Goal: Book appointment/travel/reservation

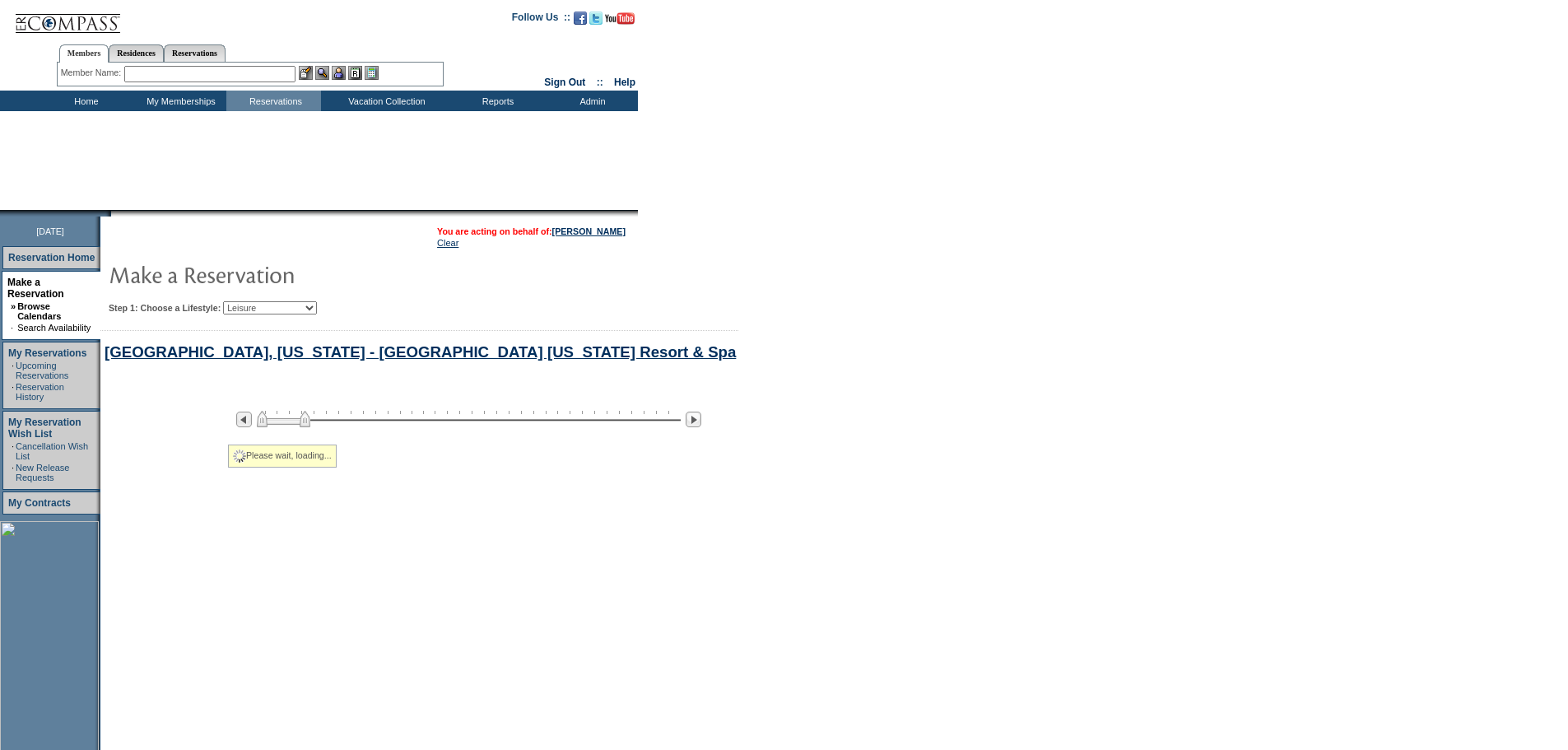
select select "Leisure"
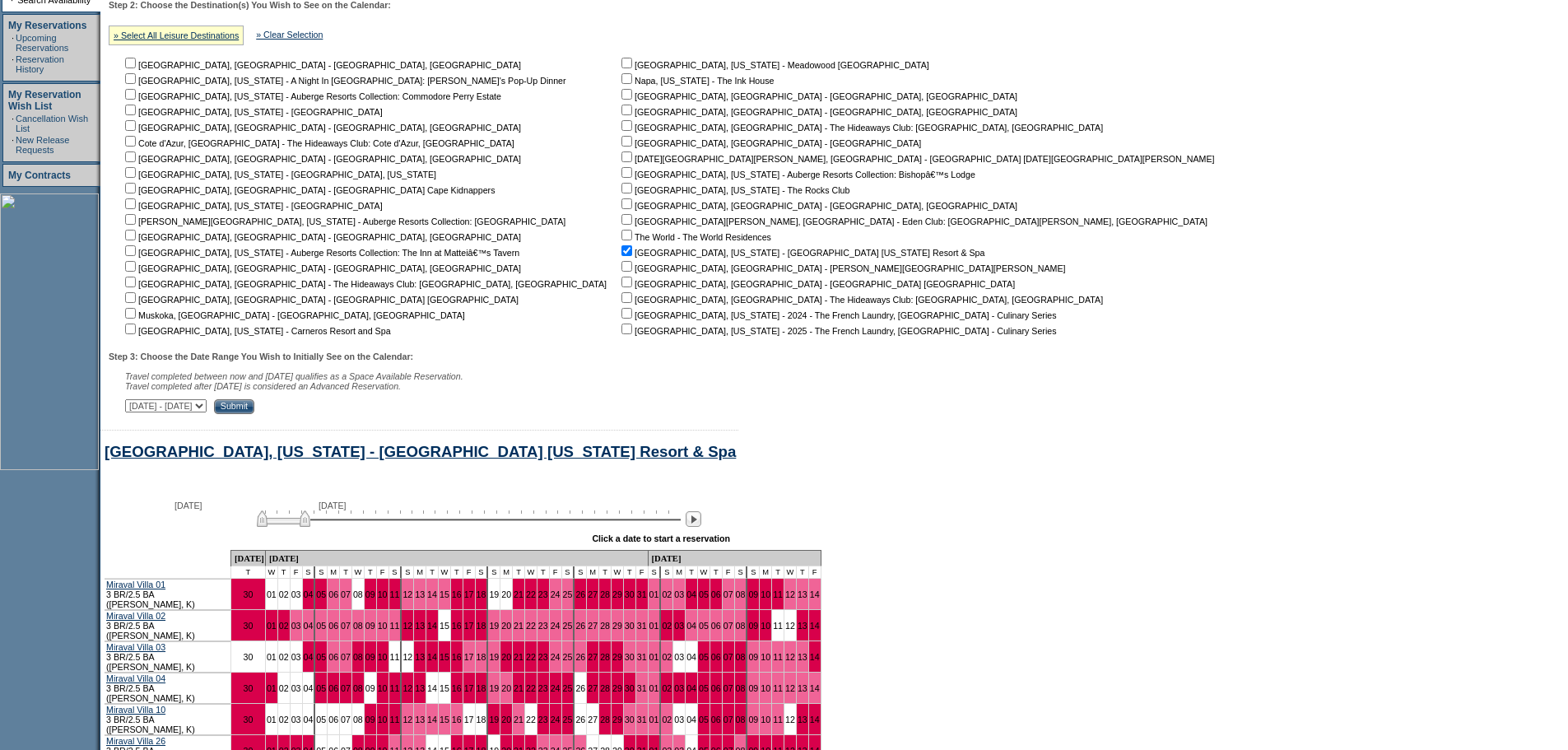
scroll to position [557, 0]
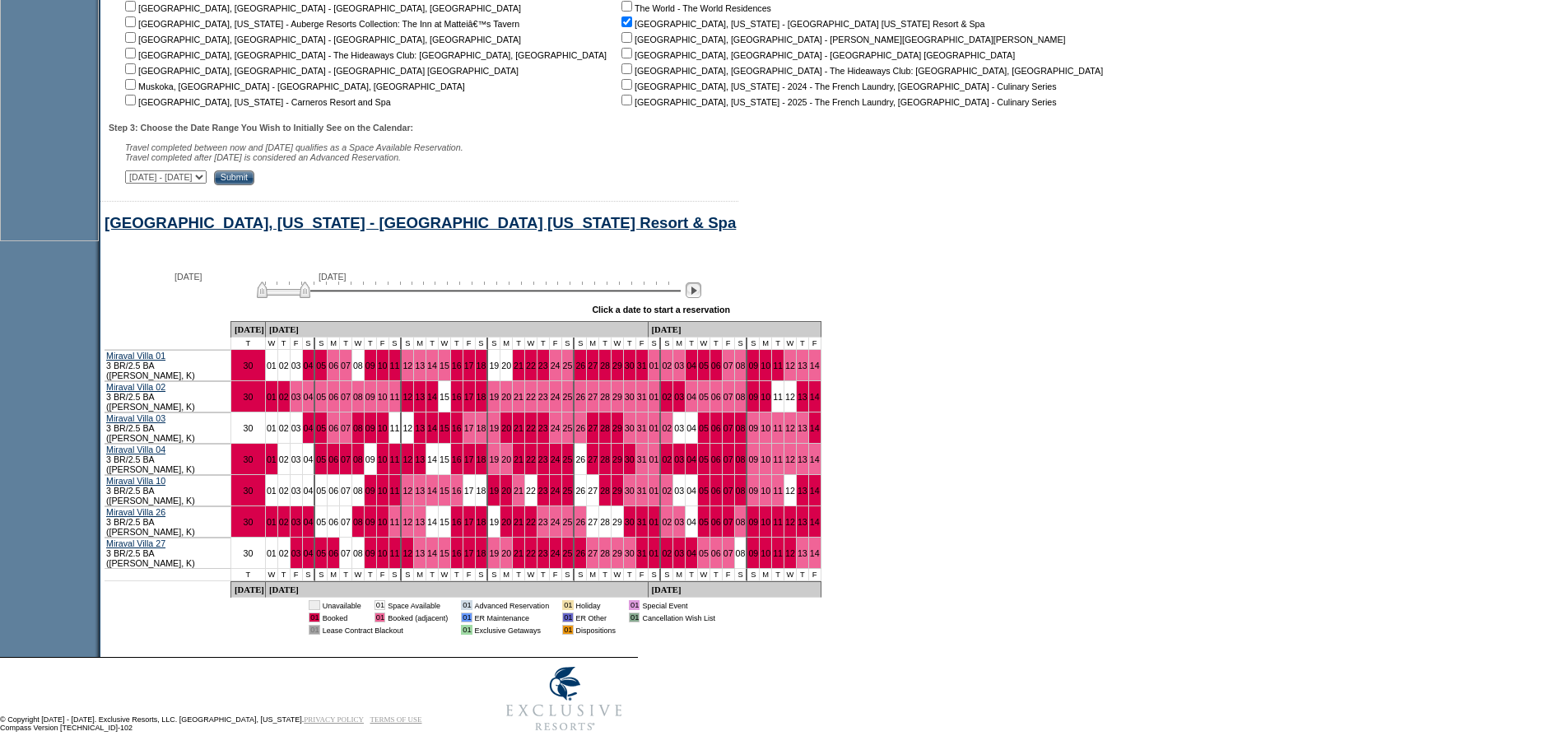
click at [701, 297] on img at bounding box center [693, 289] width 15 height 15
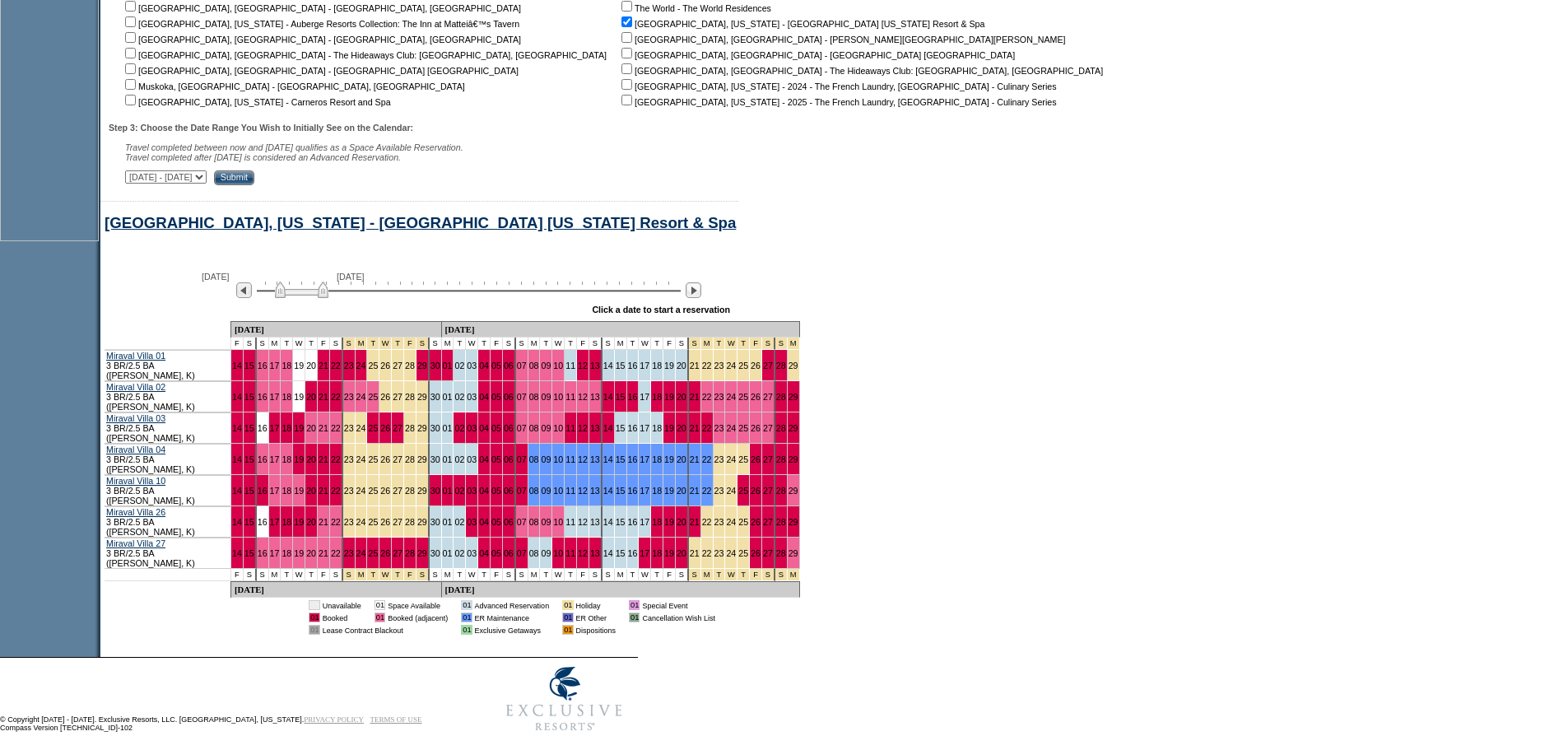
drag, startPoint x: 300, startPoint y: 305, endPoint x: 292, endPoint y: 307, distance: 8.2
click at [292, 298] on img at bounding box center [301, 290] width 53 height 16
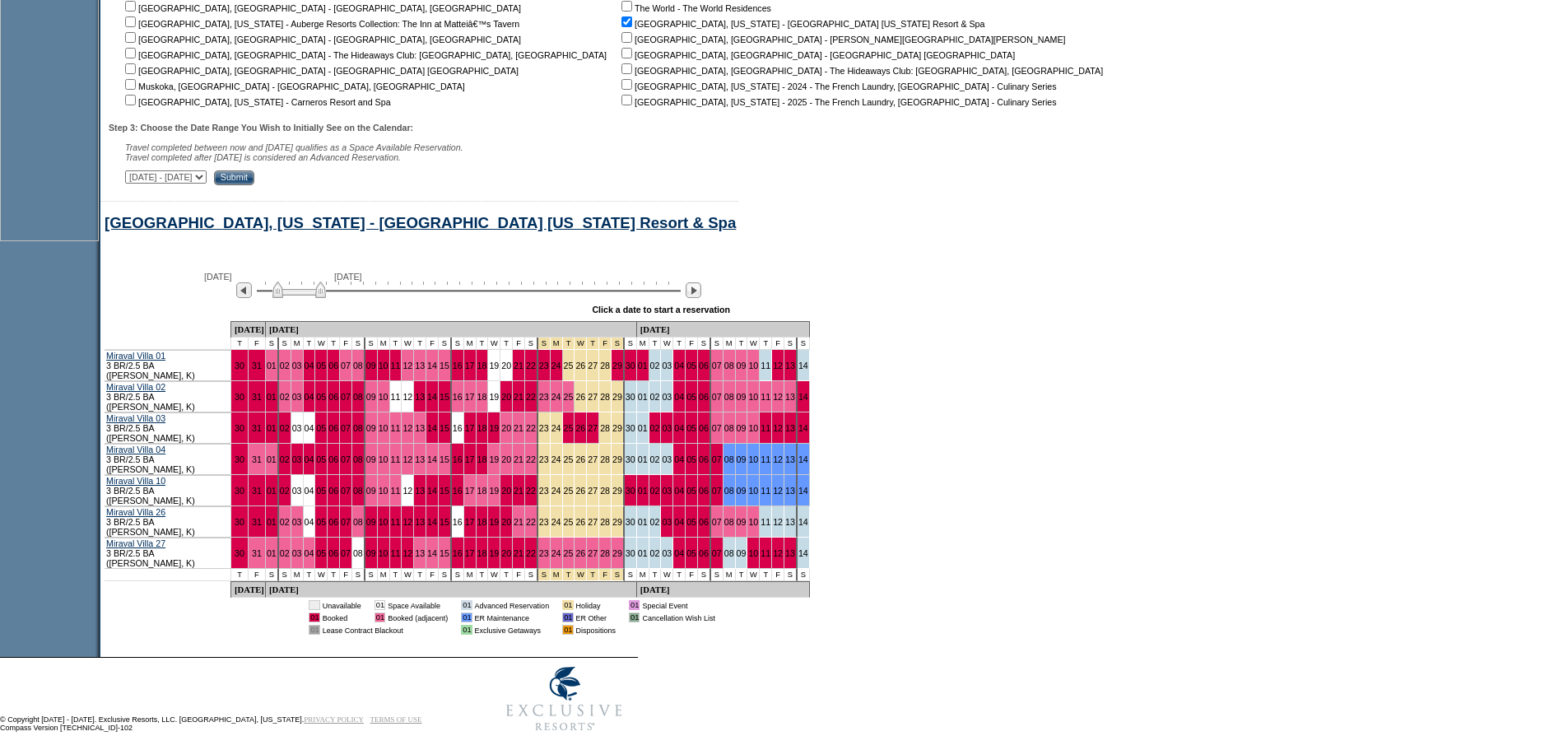
click at [294, 298] on img at bounding box center [299, 290] width 53 height 16
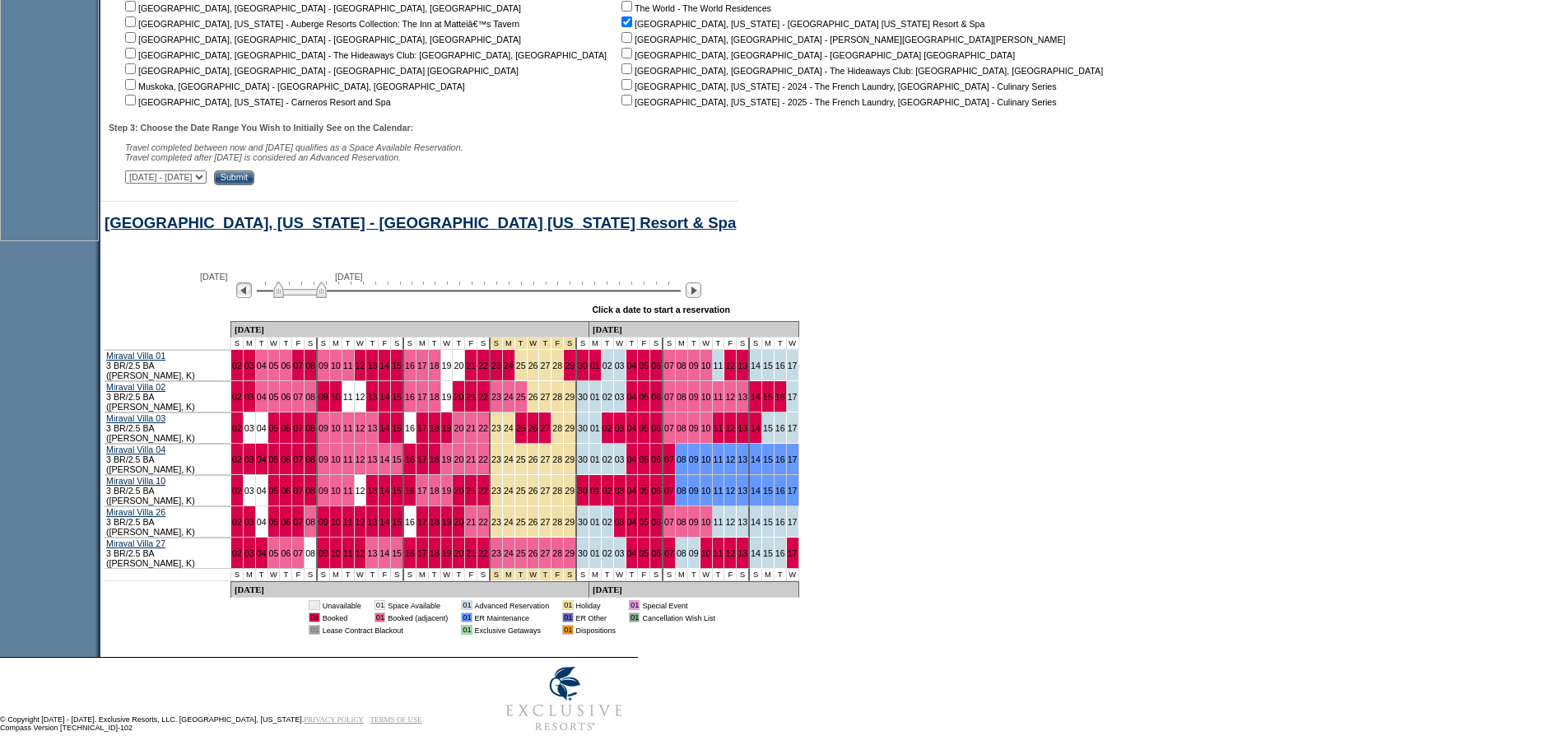
click at [252, 298] on img at bounding box center [243, 289] width 15 height 15
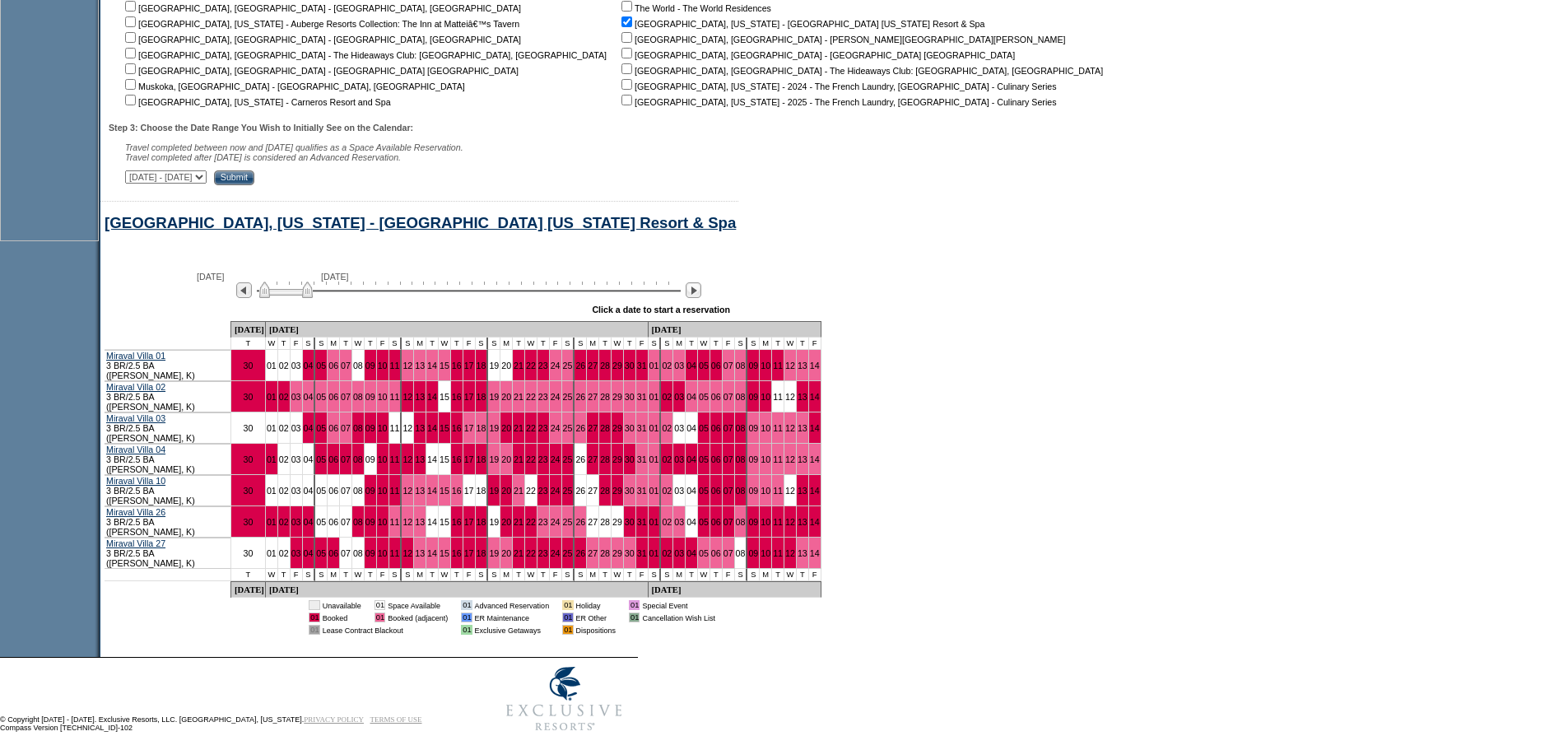
click at [313, 298] on img at bounding box center [285, 290] width 53 height 16
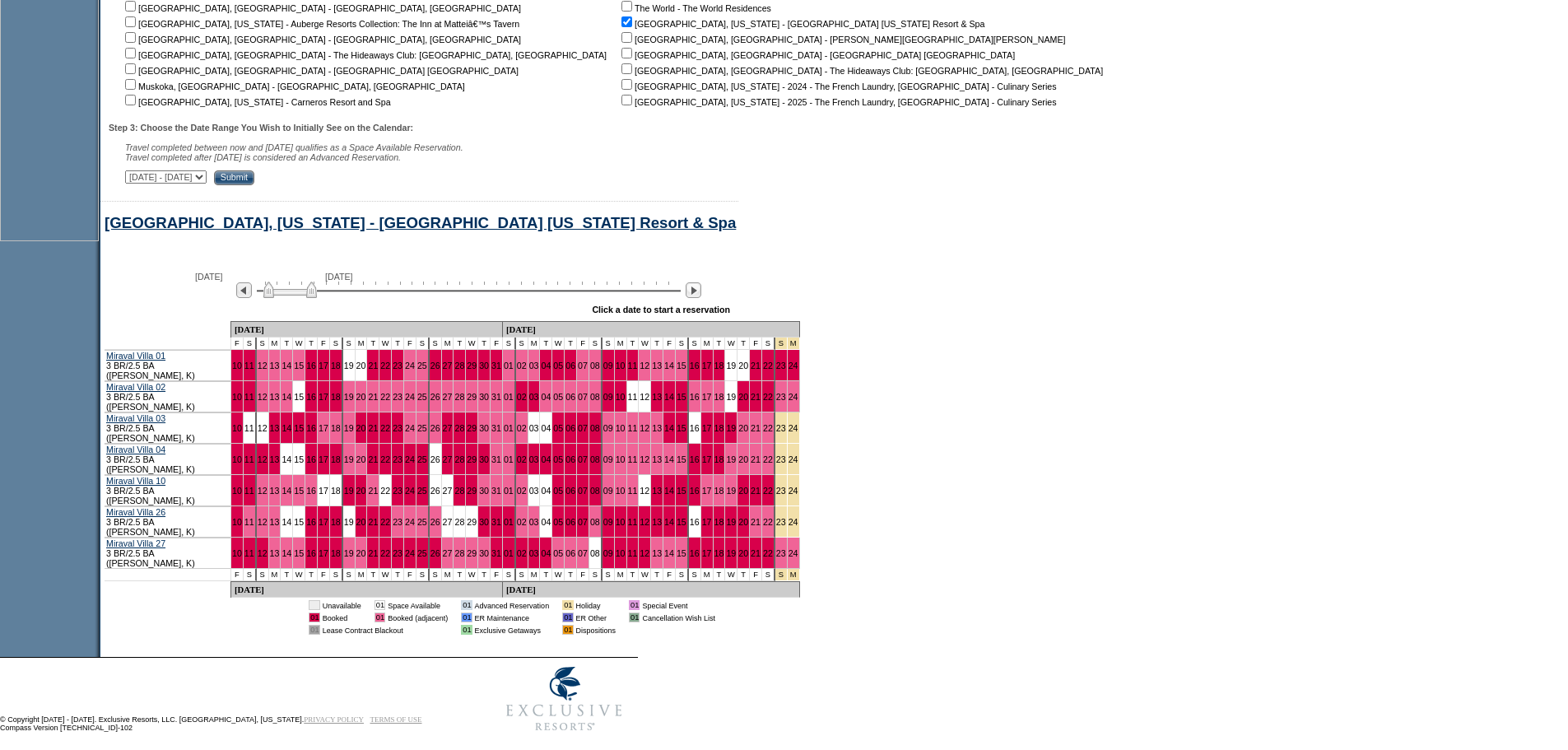
click at [317, 298] on img at bounding box center [290, 290] width 53 height 16
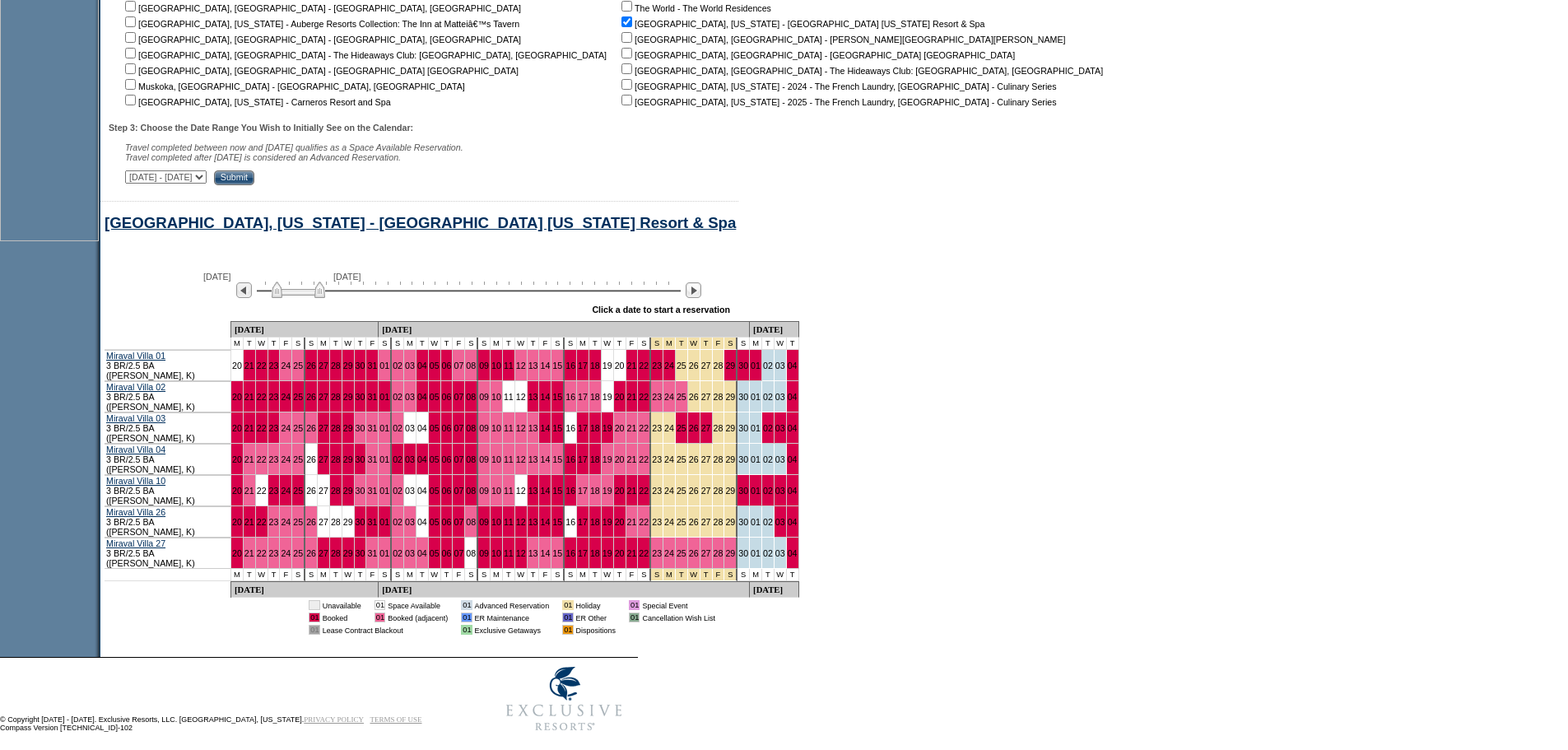
click at [325, 298] on img at bounding box center [298, 290] width 53 height 16
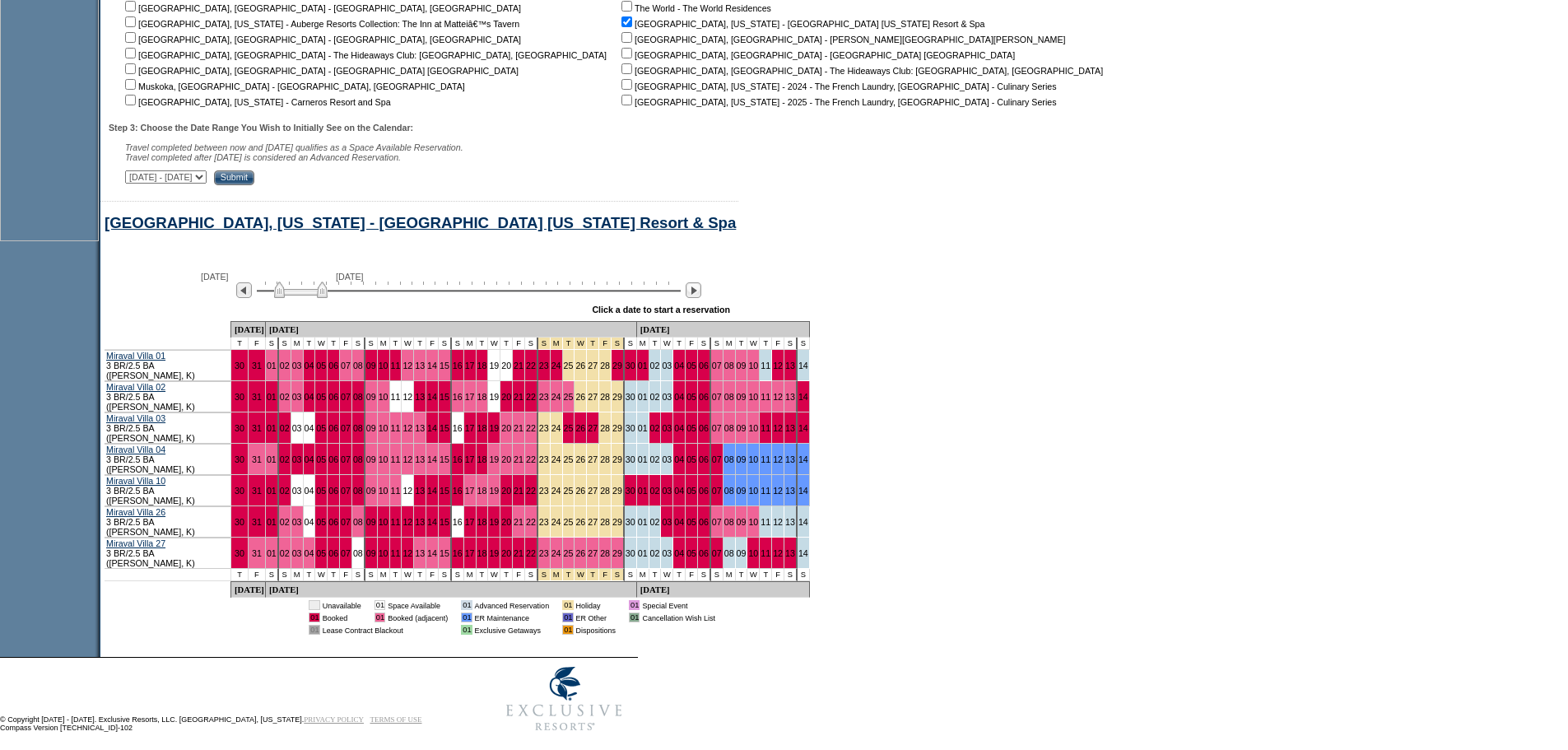
click at [313, 298] on img at bounding box center [300, 290] width 53 height 16
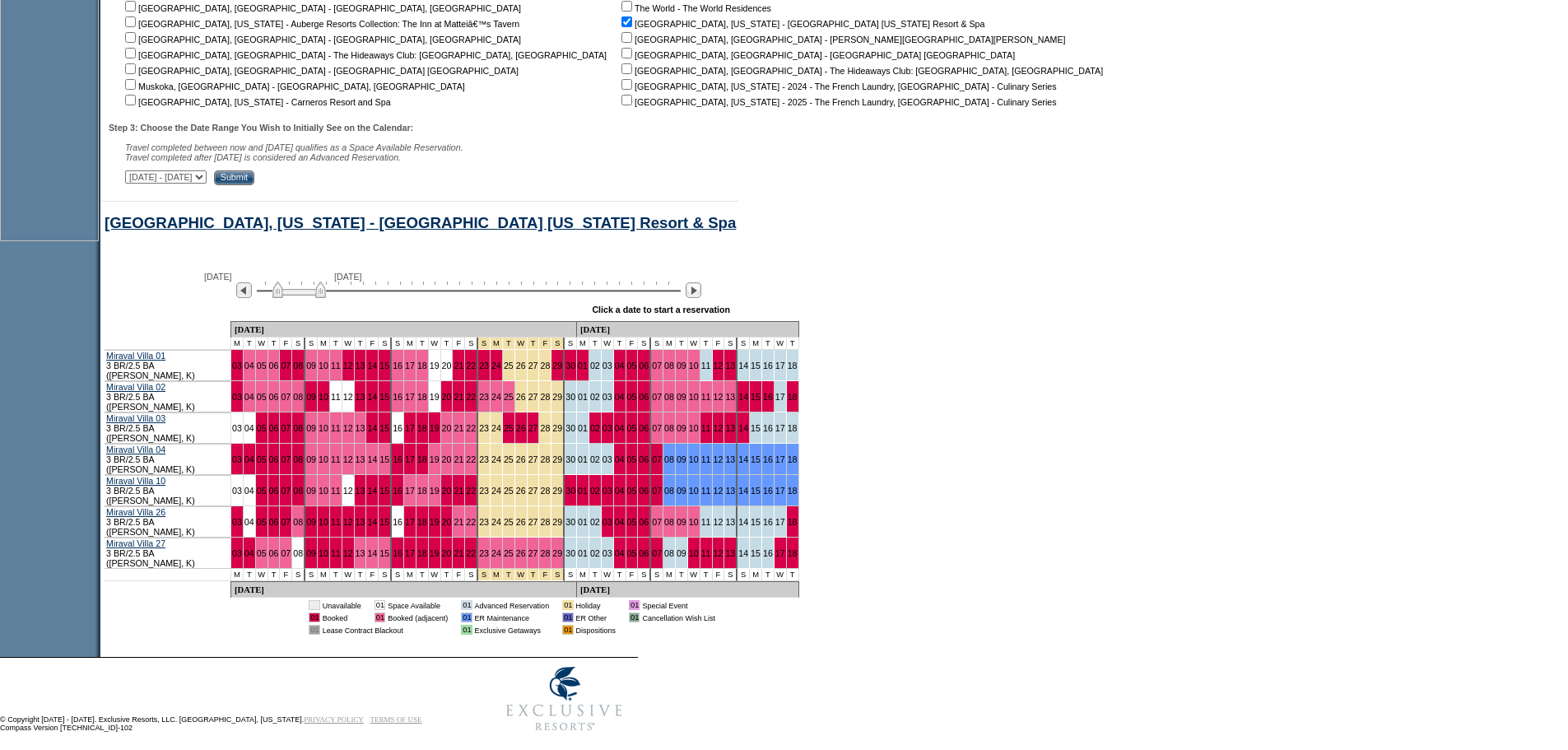
click at [310, 298] on img at bounding box center [299, 290] width 53 height 16
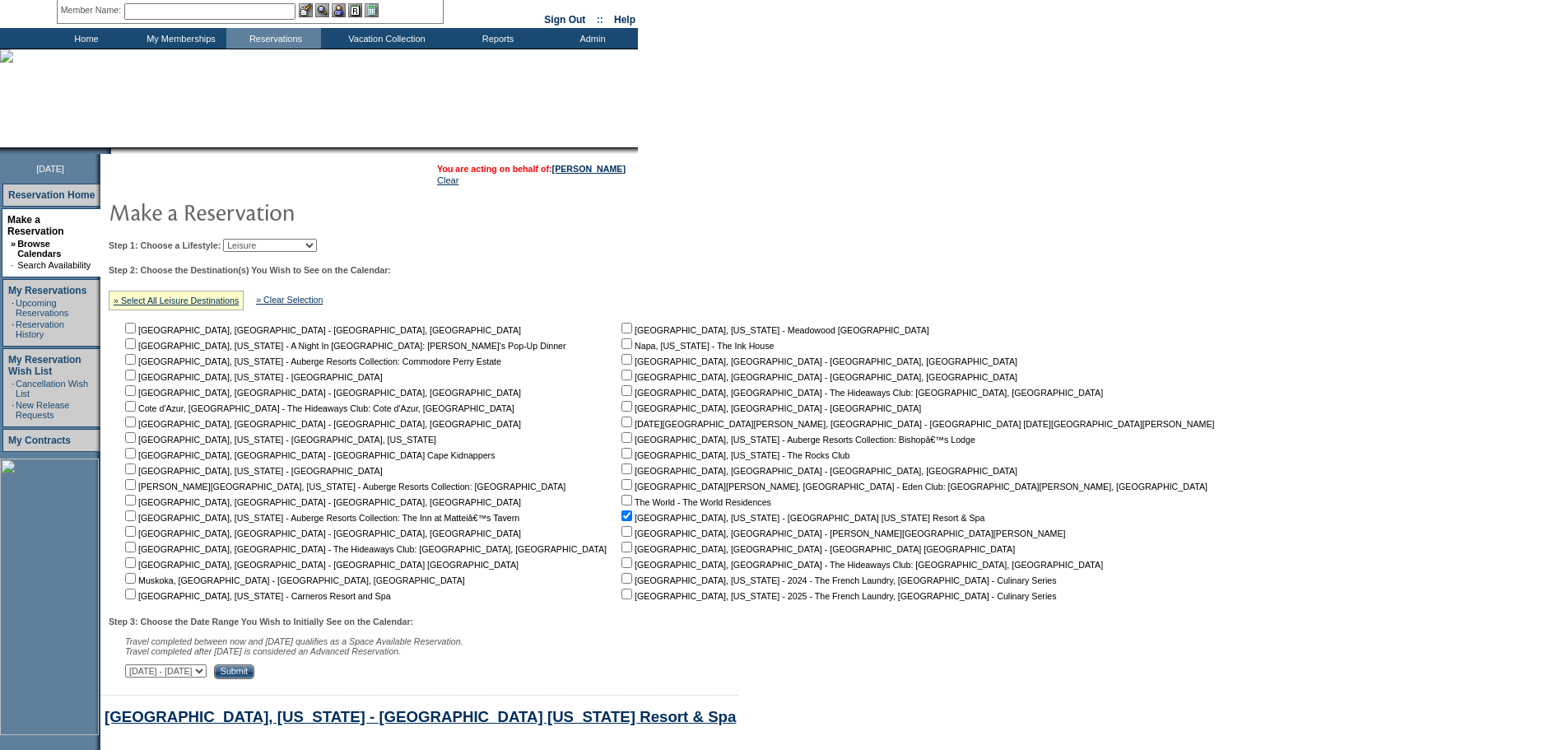
scroll to position [0, 0]
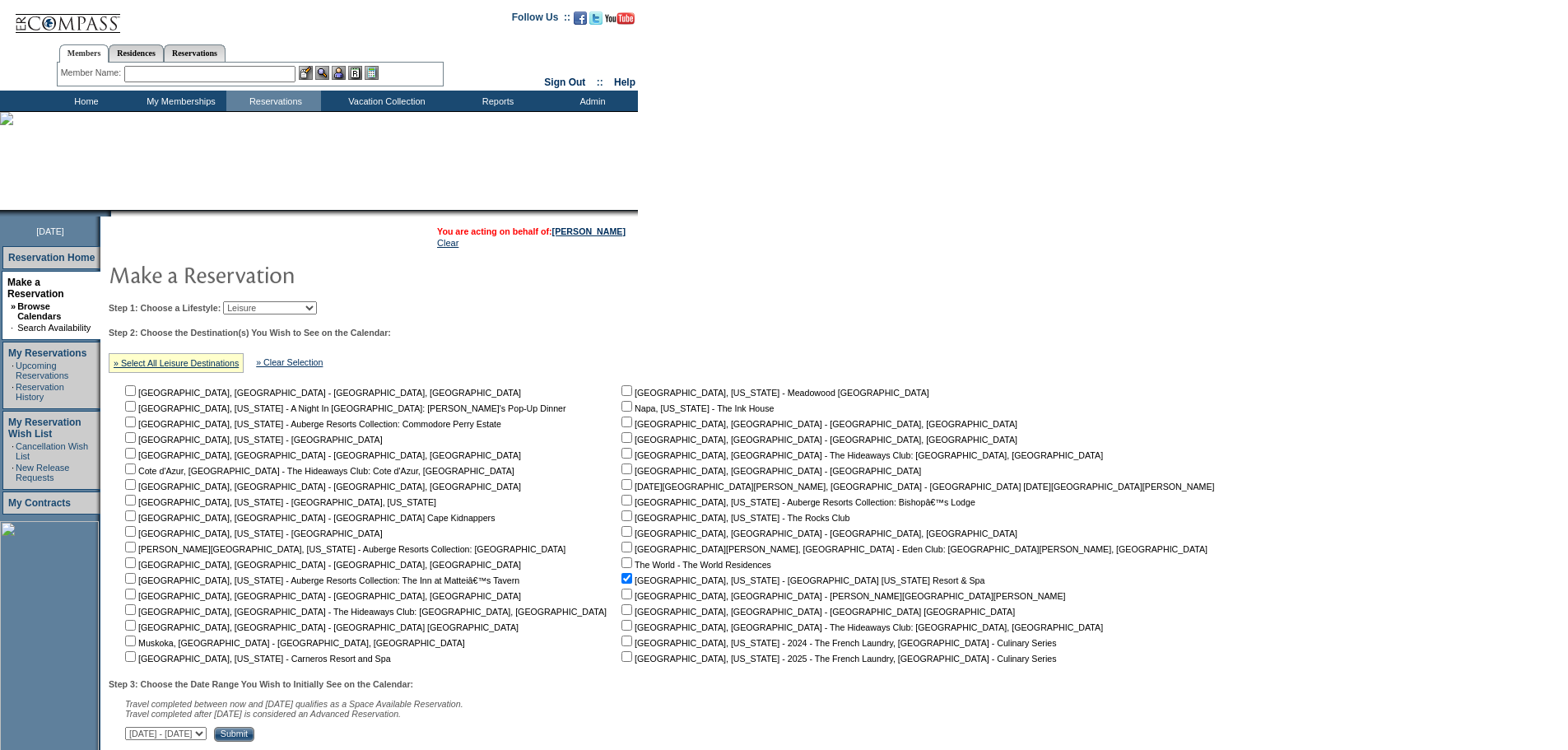
click at [621, 583] on input "checkbox" at bounding box center [627, 578] width 11 height 11
checkbox input "false"
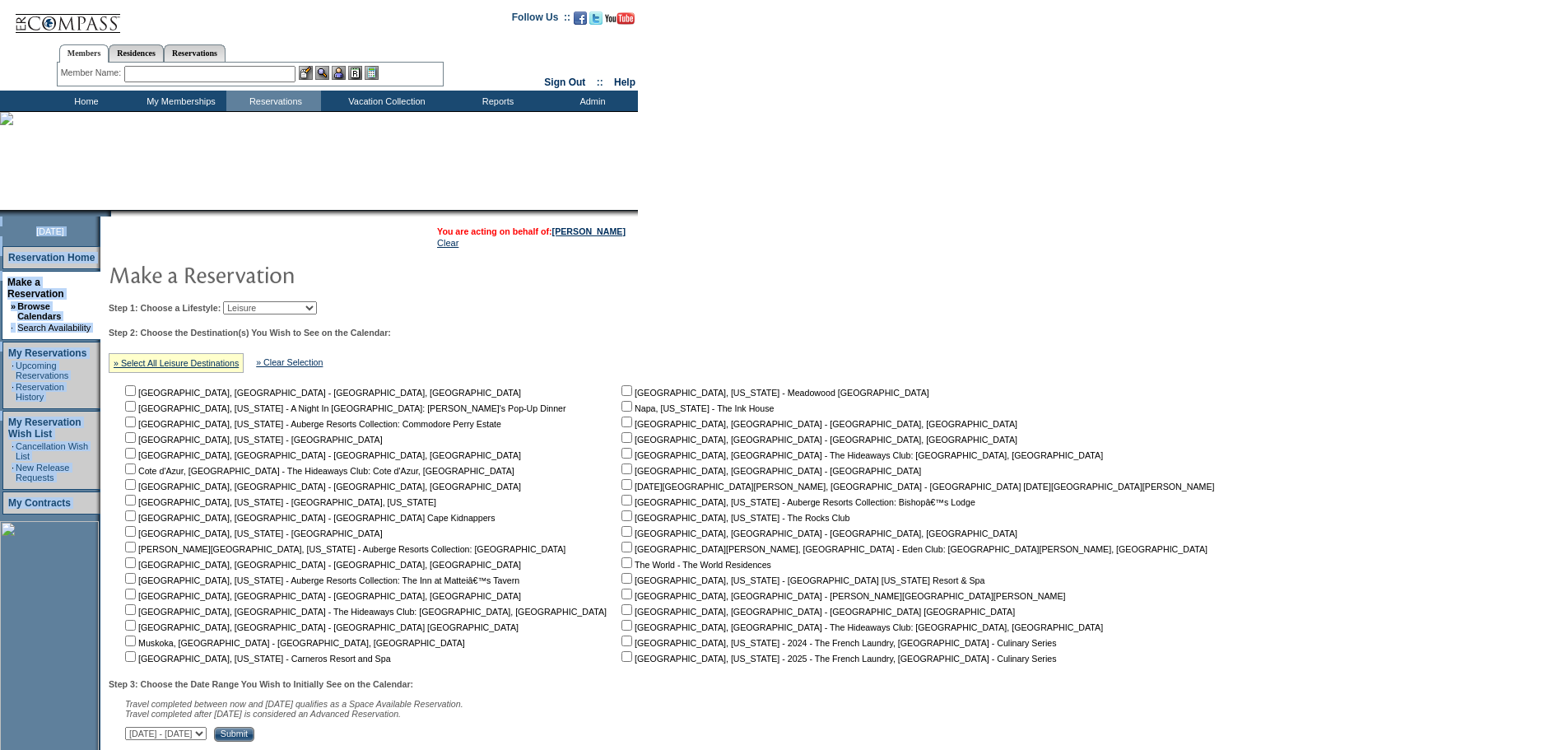
drag, startPoint x: 951, startPoint y: 657, endPoint x: 0, endPoint y: 455, distance: 972.2
click at [0, 455] on form "Follow Us ::" at bounding box center [784, 648] width 1568 height 1297
click at [1254, 578] on form "Follow Us ::" at bounding box center [784, 648] width 1568 height 1297
drag, startPoint x: 421, startPoint y: 542, endPoint x: 0, endPoint y: 300, distance: 485.6
click at [0, 300] on form "Follow Us ::" at bounding box center [784, 648] width 1568 height 1297
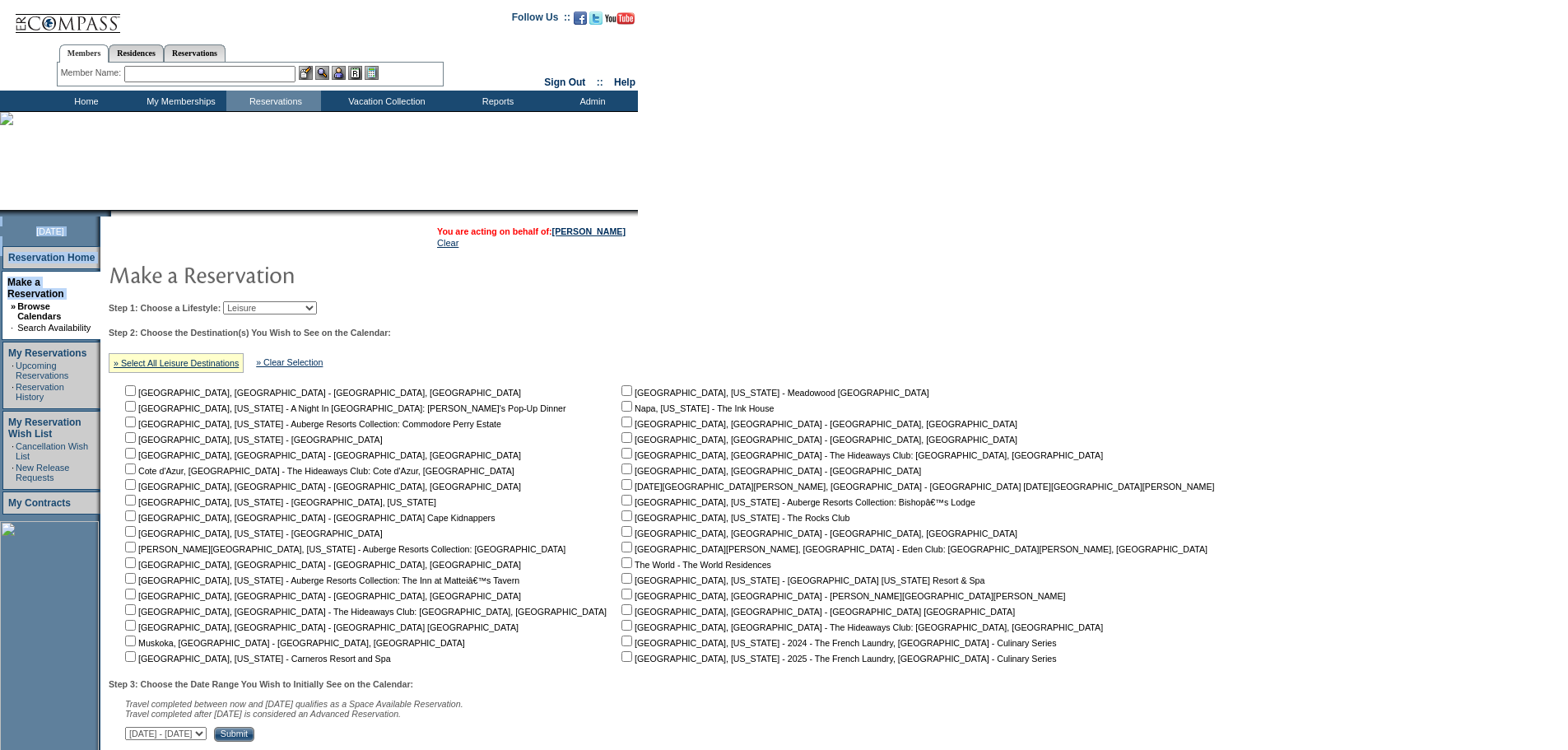
click at [1083, 477] on form "Follow Us ::" at bounding box center [784, 648] width 1568 height 1297
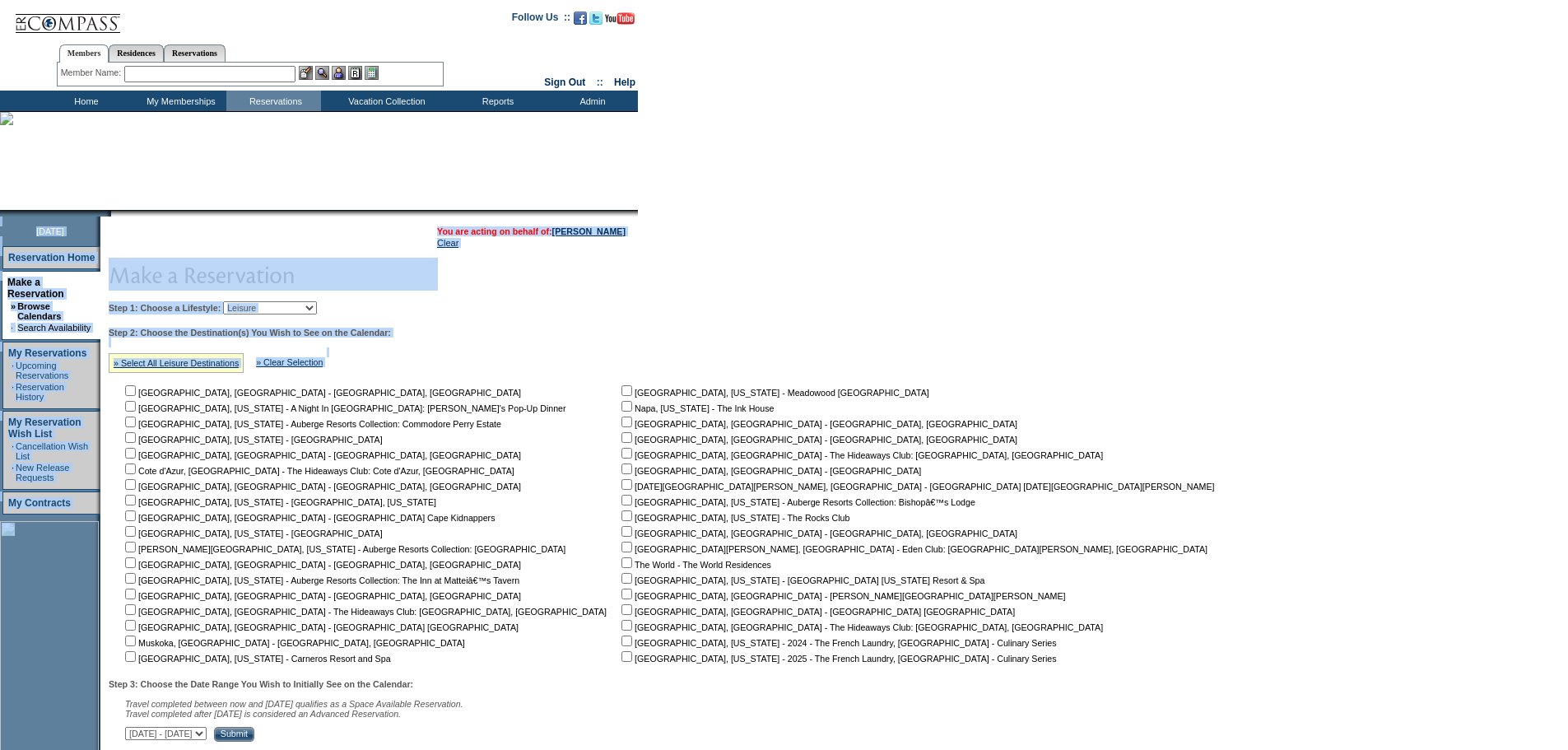
drag, startPoint x: 957, startPoint y: 667, endPoint x: 117, endPoint y: 393, distance: 883.6
click at [117, 393] on form "Follow Us ::" at bounding box center [784, 648] width 1568 height 1297
click at [982, 403] on form "Follow Us ::" at bounding box center [784, 648] width 1568 height 1297
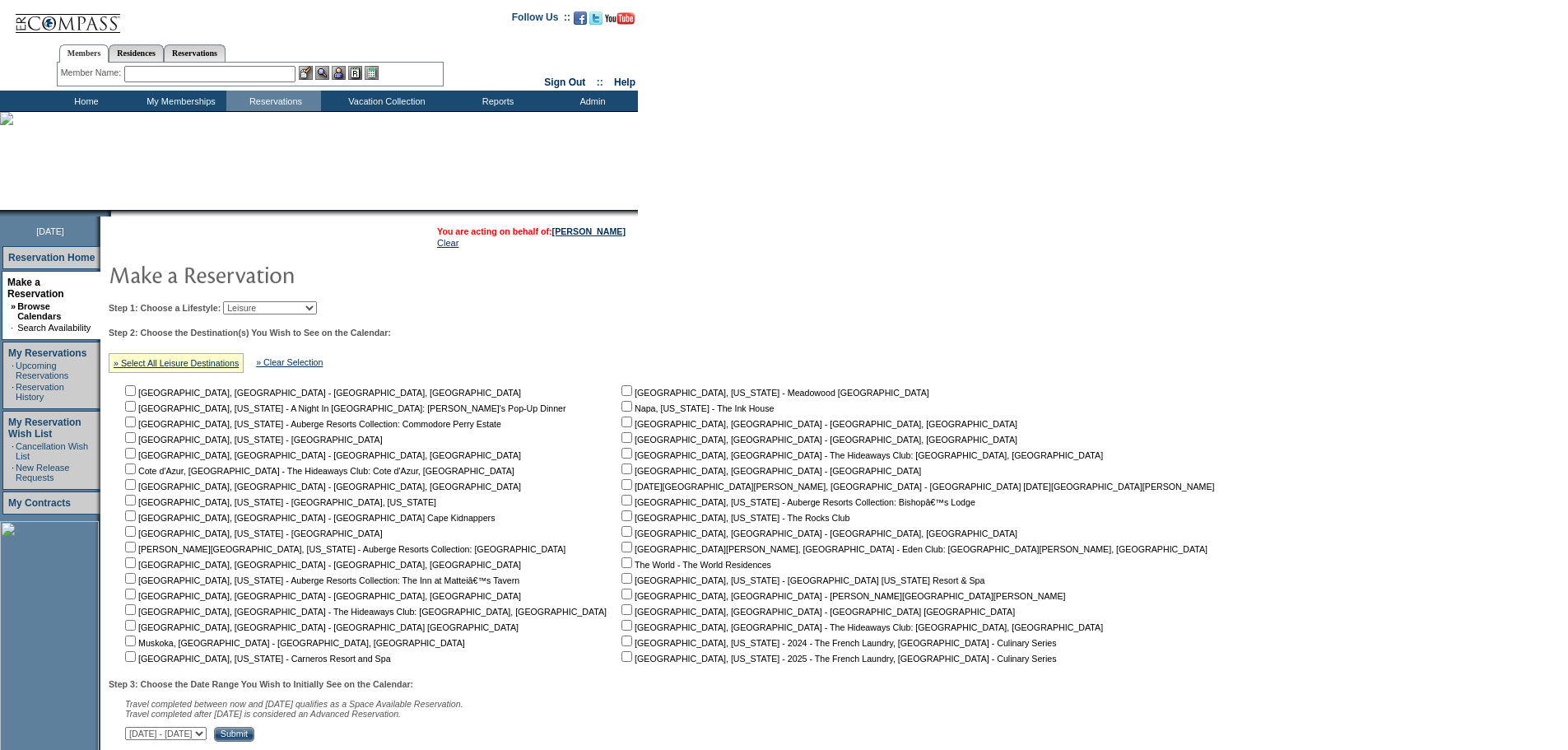
click at [276, 310] on select "Beach Leisure Metropolitan Mountain OIAL for Adventure OIAL for Couples OIAL fo…" at bounding box center [270, 307] width 94 height 14
select select "Beach"
click at [251, 303] on select "Beach Leisure Metropolitan Mountain OIAL for Adventure OIAL for Couples OIAL fo…" at bounding box center [270, 307] width 94 height 14
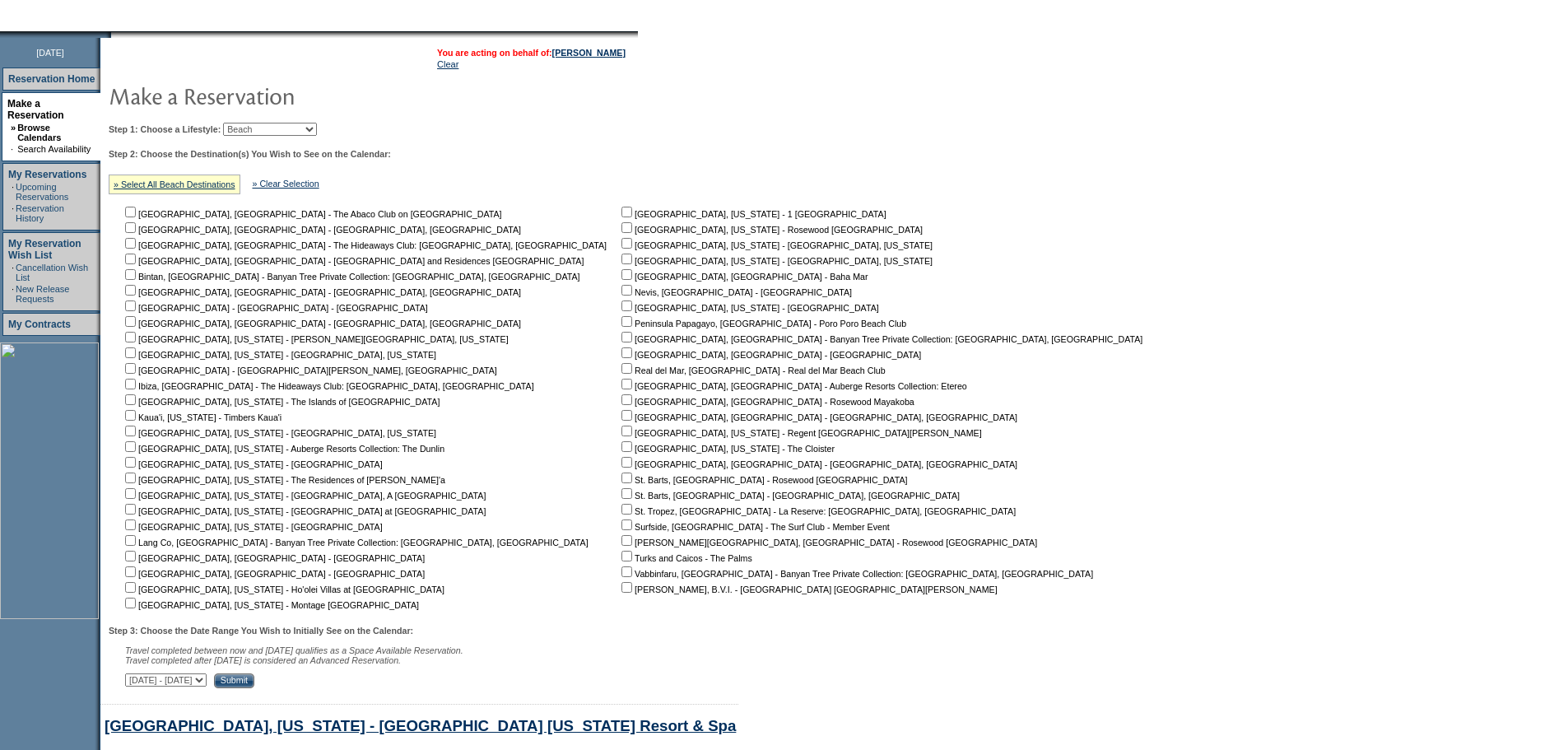
scroll to position [164, 0]
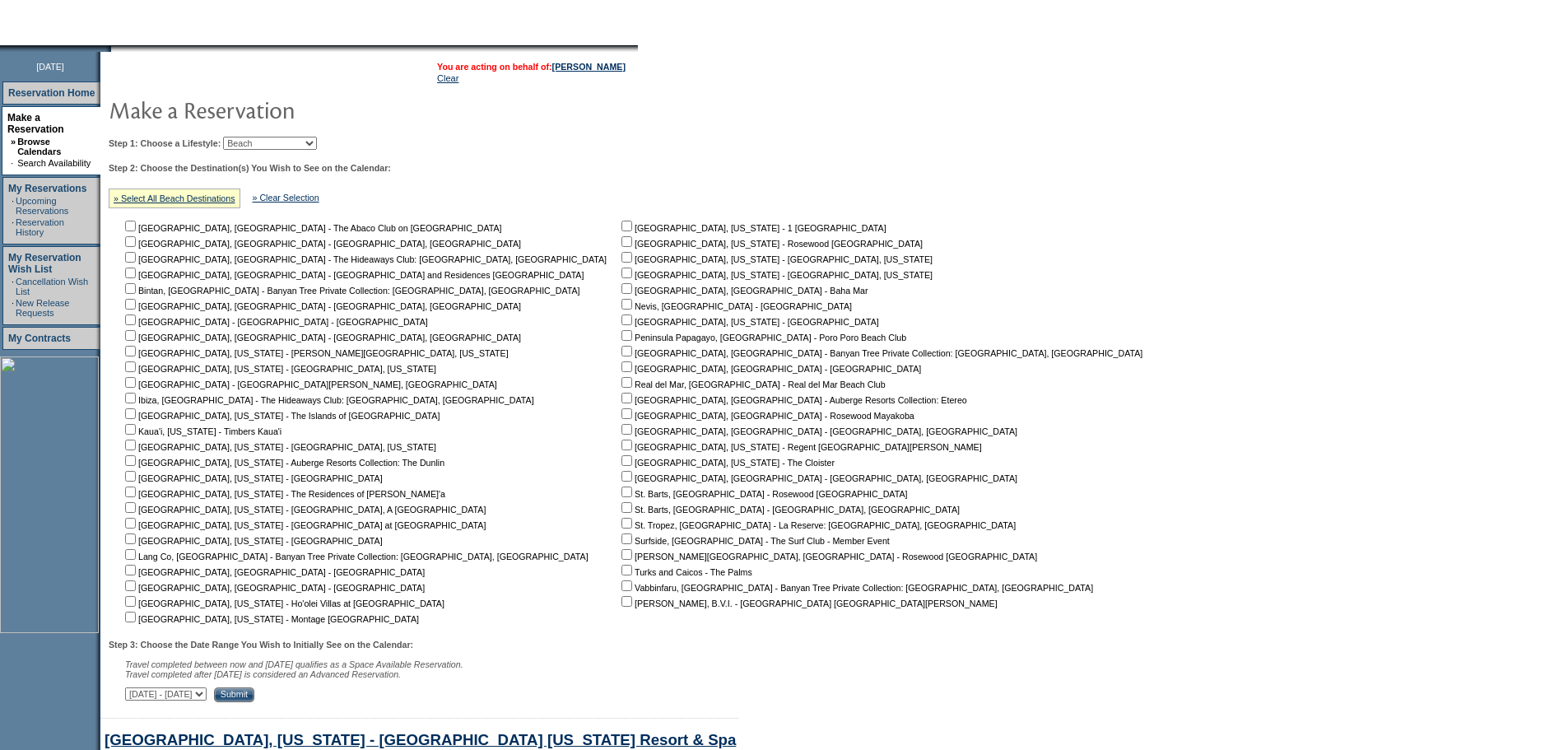
click at [135, 278] on input "checkbox" at bounding box center [130, 273] width 11 height 11
checkbox input "true"
click at [621, 576] on input "checkbox" at bounding box center [627, 570] width 11 height 11
checkbox input "true"
click at [621, 603] on input "checkbox" at bounding box center [627, 602] width 11 height 11
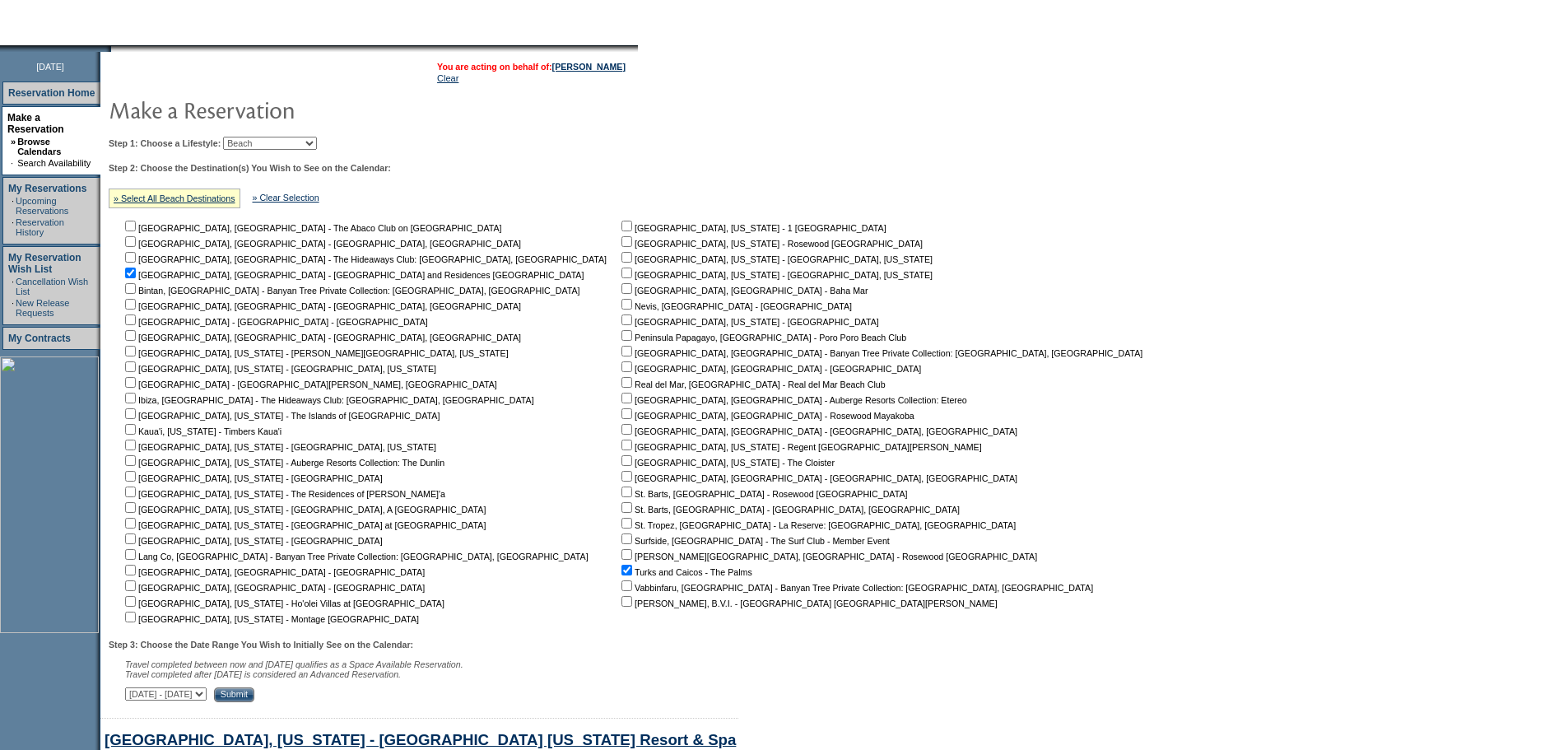
checkbox input "true"
click at [135, 386] on input "checkbox" at bounding box center [130, 382] width 11 height 11
checkbox input "true"
click at [135, 231] on input "checkbox" at bounding box center [130, 226] width 11 height 11
checkbox input "true"
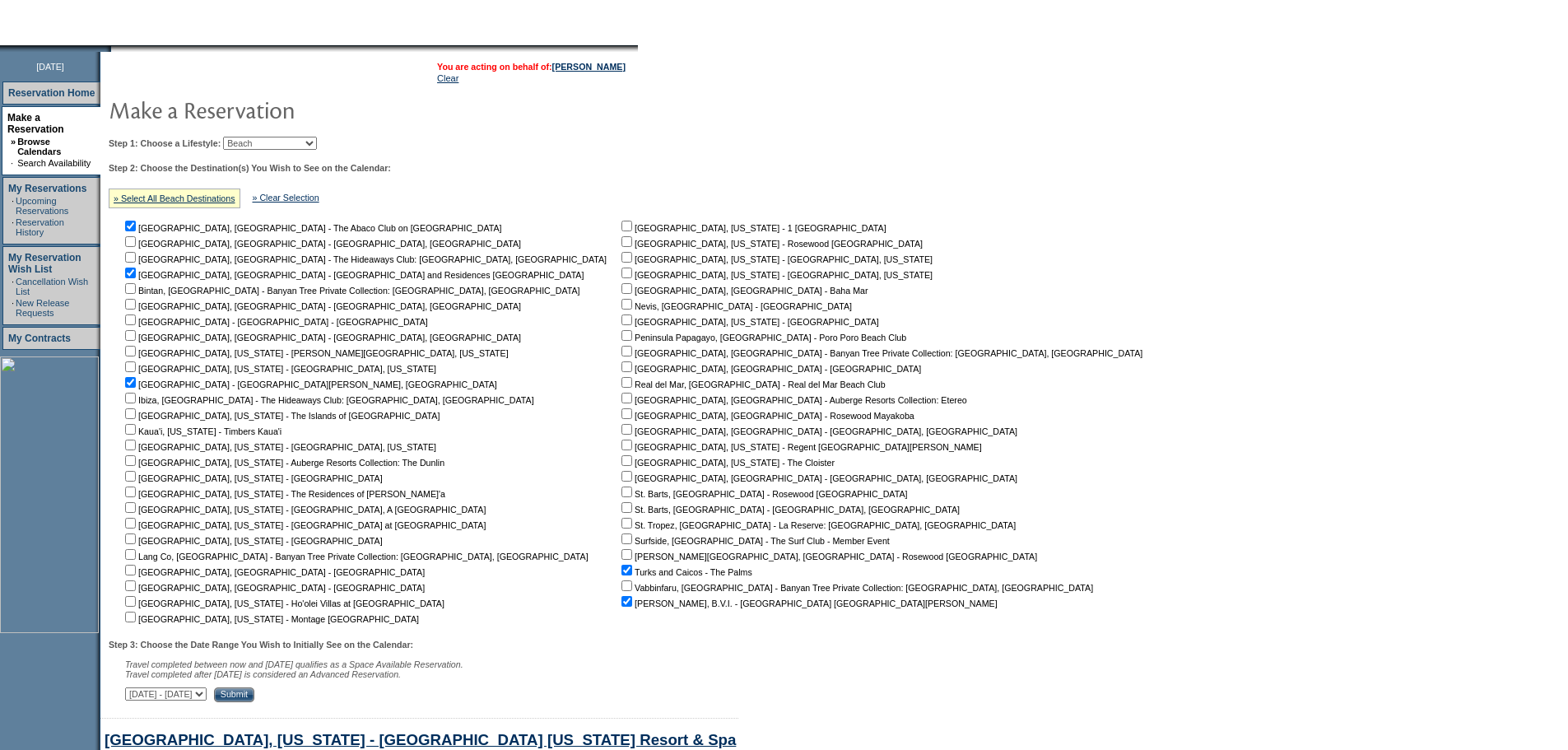
click at [621, 294] on input "checkbox" at bounding box center [627, 288] width 11 height 11
checkbox input "true"
click at [621, 308] on input "checkbox" at bounding box center [627, 305] width 11 height 11
checkbox input "true"
click at [207, 700] on select "[DATE] - [DATE] [DATE] - [DATE] [DATE] - [DATE] [DATE] - [DATE] [DATE] - [DATE]…" at bounding box center [165, 694] width 81 height 14
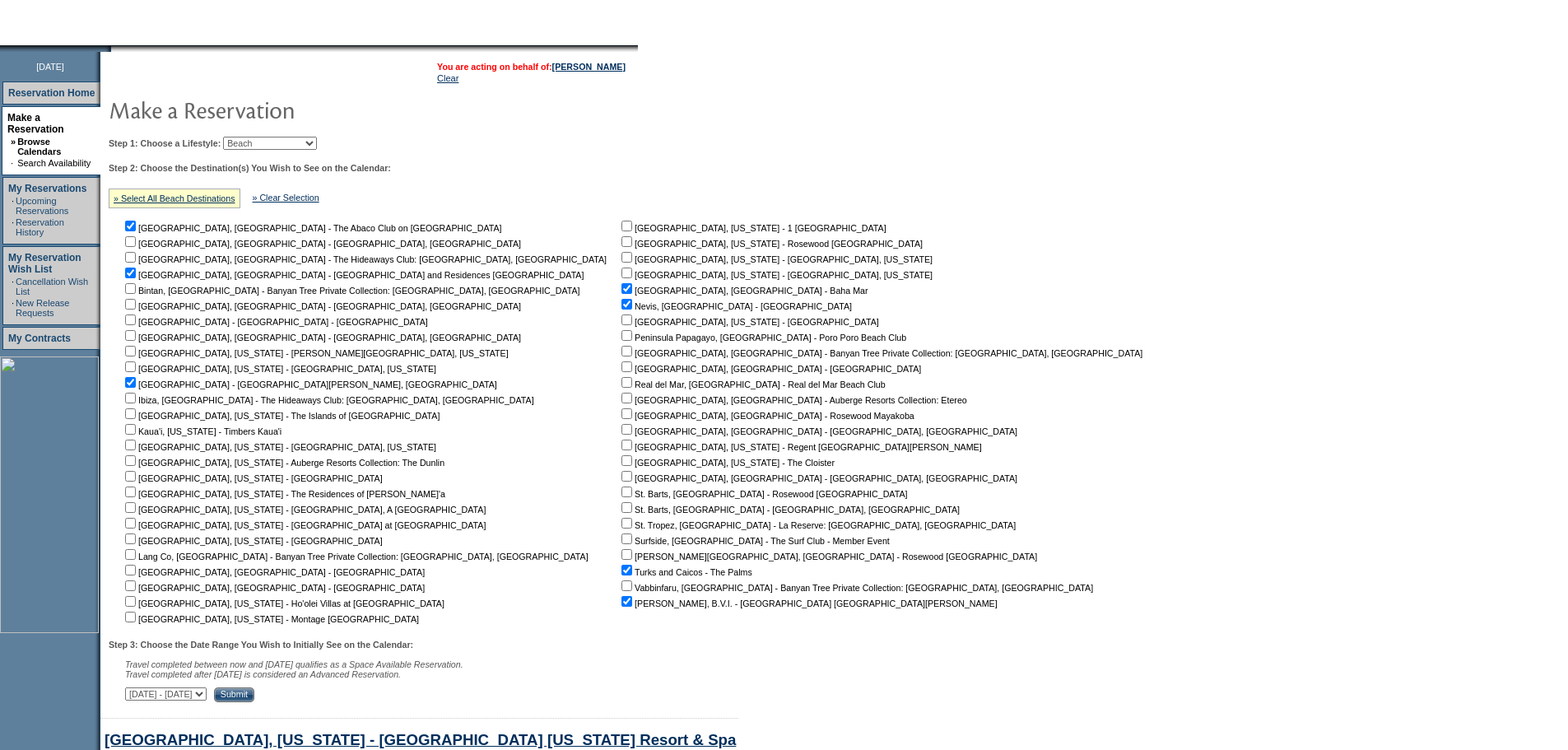
select select "[DATE]|[DATE]"
click at [135, 696] on select "[DATE] - [DATE] [DATE] - [DATE] [DATE] - [DATE] [DATE] - [DATE] [DATE] - [DATE]…" at bounding box center [165, 694] width 81 height 14
click at [255, 702] on input "Submit" at bounding box center [234, 695] width 41 height 14
